Goal: Navigation & Orientation: Locate item on page

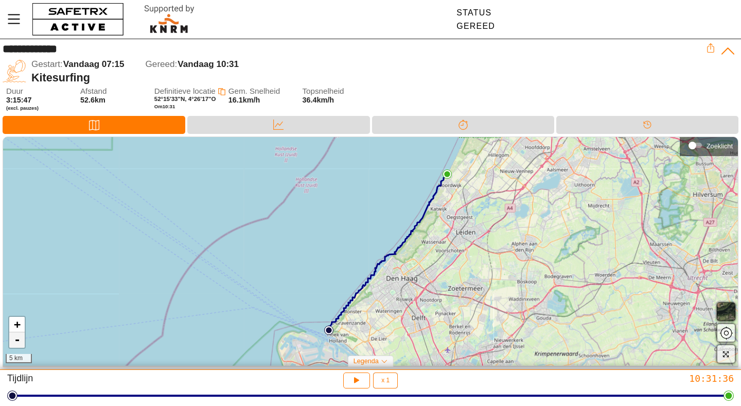
click at [17, 341] on link "-" at bounding box center [16, 339] width 15 height 15
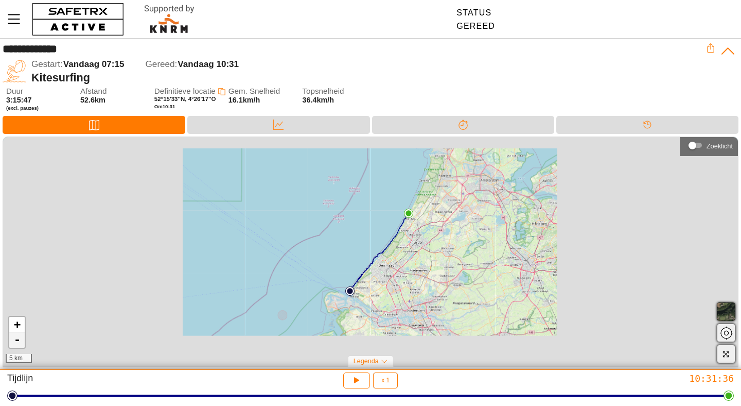
click at [17, 341] on link "-" at bounding box center [16, 339] width 15 height 15
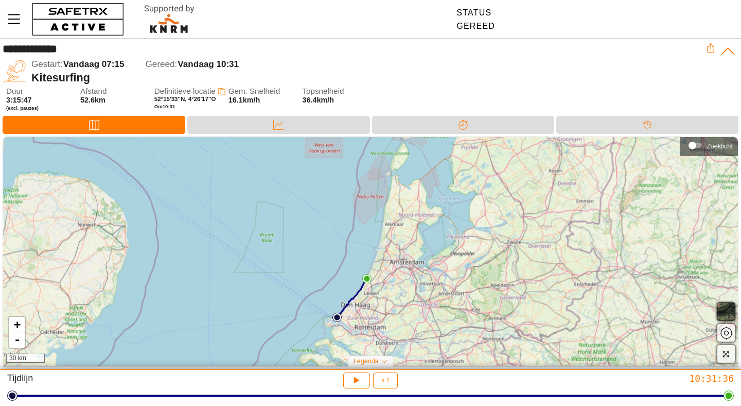
drag, startPoint x: 209, startPoint y: 247, endPoint x: 186, endPoint y: 294, distance: 52.3
click at [186, 294] on div "+ - 30 km" at bounding box center [370, 251] width 735 height 229
click at [19, 329] on link "+" at bounding box center [16, 324] width 15 height 15
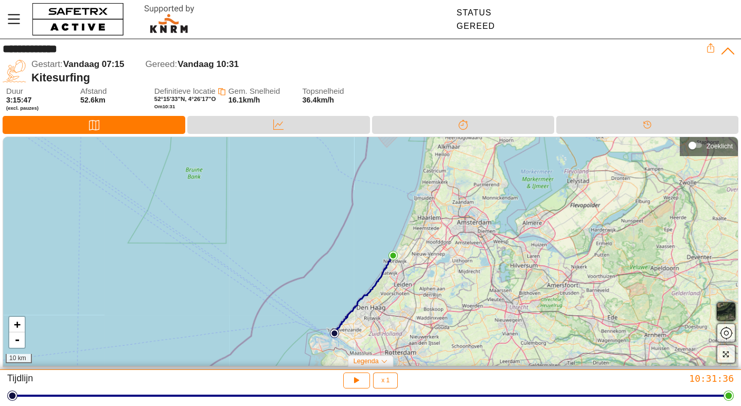
drag, startPoint x: 197, startPoint y: 317, endPoint x: 227, endPoint y: 265, distance: 59.8
click at [227, 265] on div "+ - 10 km" at bounding box center [370, 251] width 735 height 229
click at [15, 326] on link "+" at bounding box center [16, 324] width 15 height 15
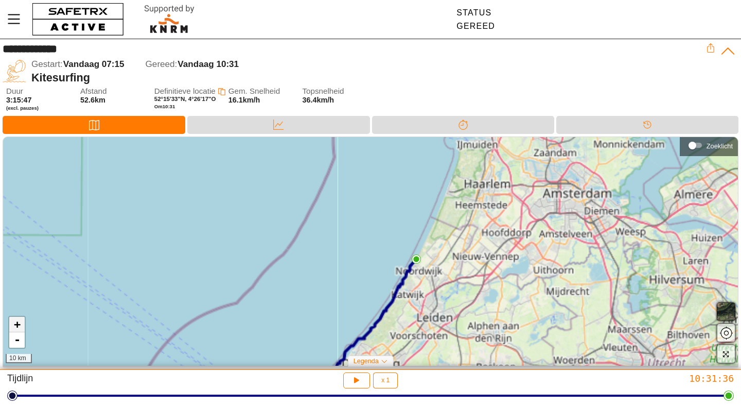
click at [16, 325] on link "+" at bounding box center [16, 324] width 15 height 15
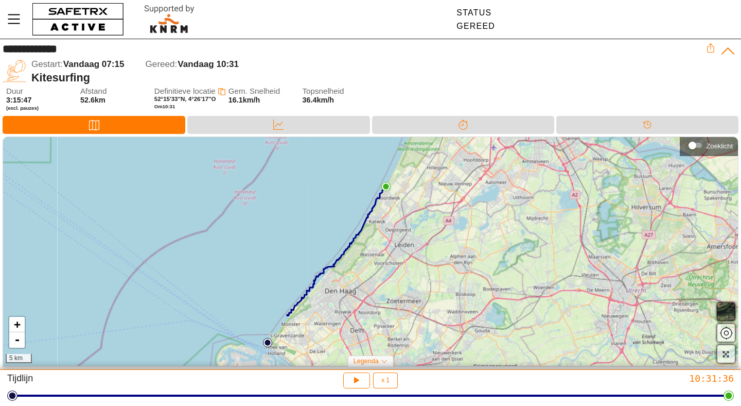
drag, startPoint x: 341, startPoint y: 237, endPoint x: 311, endPoint y: 165, distance: 78.7
click at [311, 165] on div "+ - 5 km" at bounding box center [370, 251] width 735 height 229
click at [15, 344] on link "-" at bounding box center [16, 339] width 15 height 15
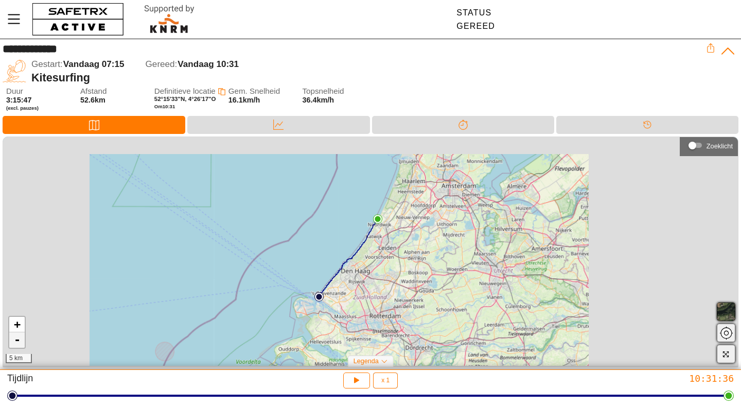
click at [15, 344] on link "-" at bounding box center [16, 339] width 15 height 15
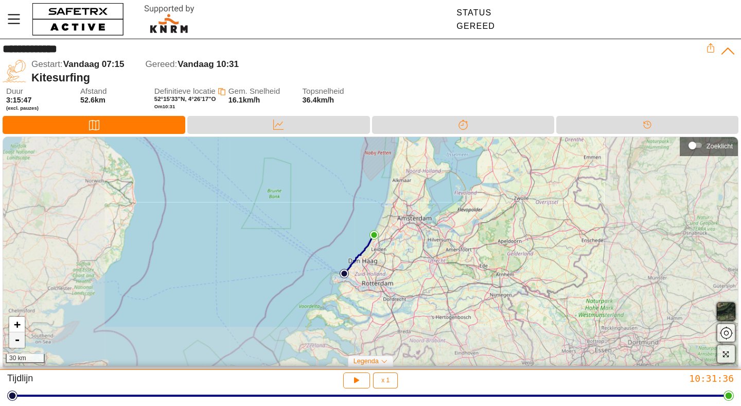
click at [15, 344] on link "-" at bounding box center [16, 339] width 15 height 15
